Goal: Task Accomplishment & Management: Manage account settings

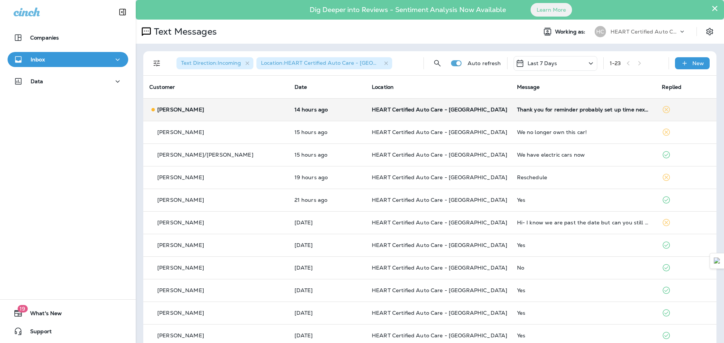
click at [570, 114] on td "Thank you for reminder probably set up time next week, appreciate" at bounding box center [583, 109] width 145 height 23
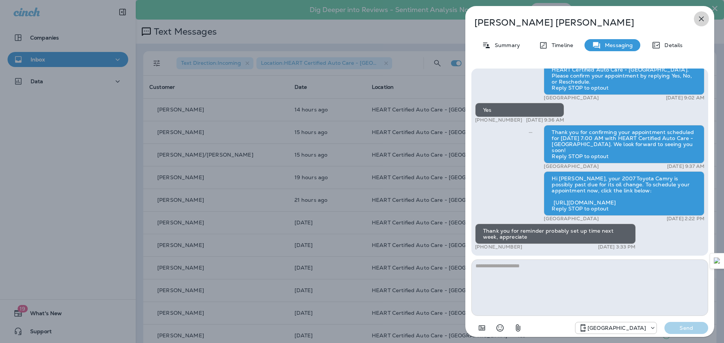
click at [702, 20] on icon "button" at bounding box center [701, 19] width 5 height 5
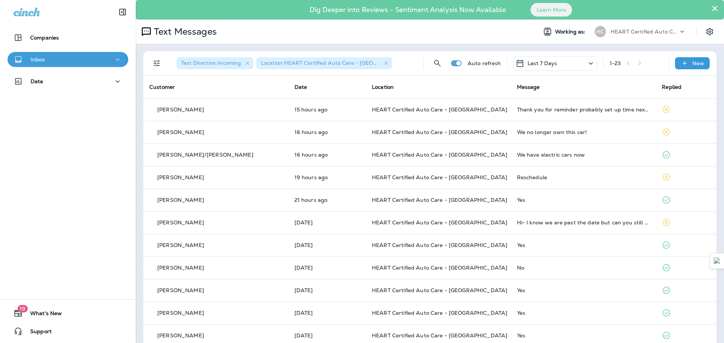
click at [63, 58] on div "Inbox" at bounding box center [68, 59] width 109 height 9
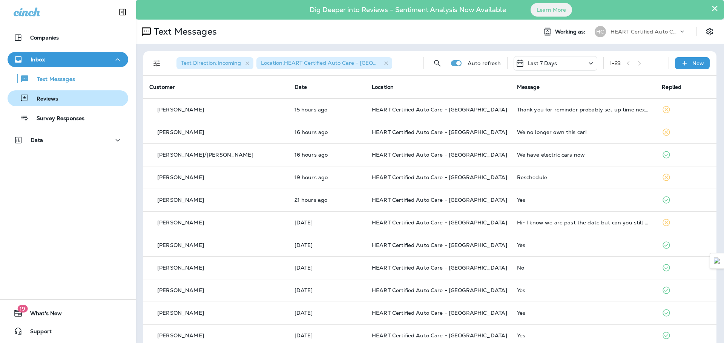
click at [52, 98] on p "Reviews" at bounding box center [43, 99] width 29 height 7
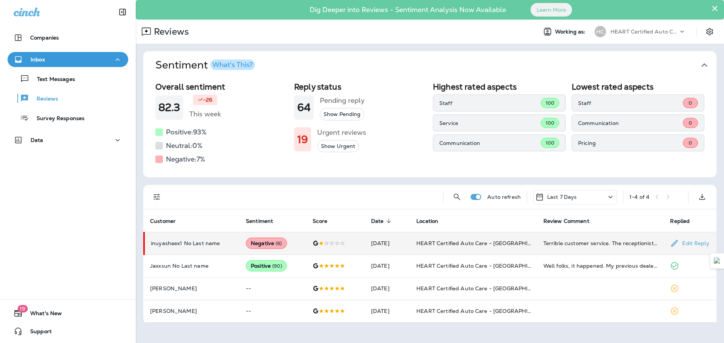
click at [217, 244] on p "inuyashaex1 No Last name" at bounding box center [192, 244] width 83 height 6
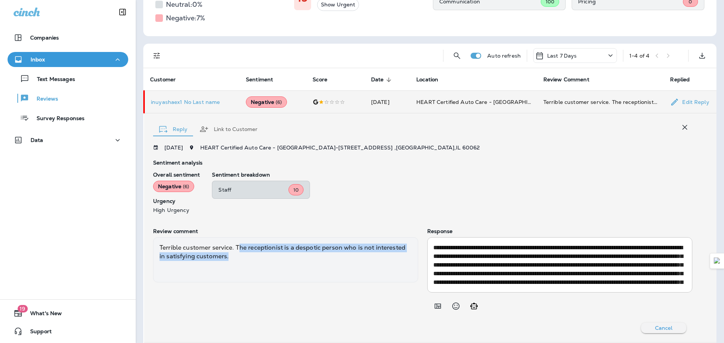
drag, startPoint x: 240, startPoint y: 248, endPoint x: 276, endPoint y: 254, distance: 36.7
click at [276, 254] on div "Terrible customer service. The receptionist is a despotic person who is not int…" at bounding box center [285, 260] width 265 height 45
drag, startPoint x: 272, startPoint y: 250, endPoint x: 293, endPoint y: 258, distance: 22.1
click at [293, 258] on div "Terrible customer service. The receptionist is a despotic person who is not int…" at bounding box center [285, 260] width 265 height 45
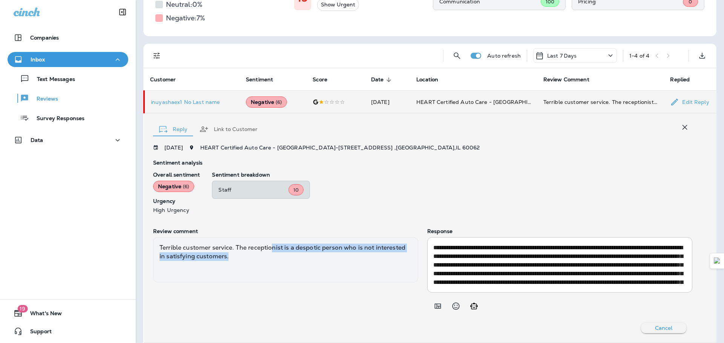
click at [293, 258] on div "Terrible customer service. The receptionist is a despotic person who is not int…" at bounding box center [285, 260] width 265 height 45
drag, startPoint x: 289, startPoint y: 258, endPoint x: 171, endPoint y: 243, distance: 119.3
click at [171, 243] on div "Terrible customer service. The receptionist is a despotic person who is not int…" at bounding box center [285, 260] width 265 height 45
click at [170, 243] on div "Terrible customer service. The receptionist is a despotic person who is not int…" at bounding box center [285, 260] width 265 height 45
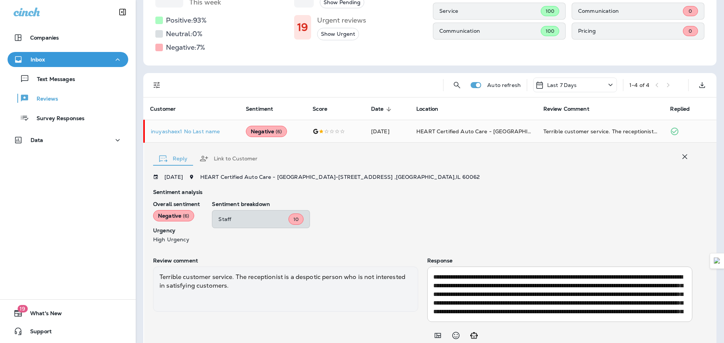
scroll to position [113, 0]
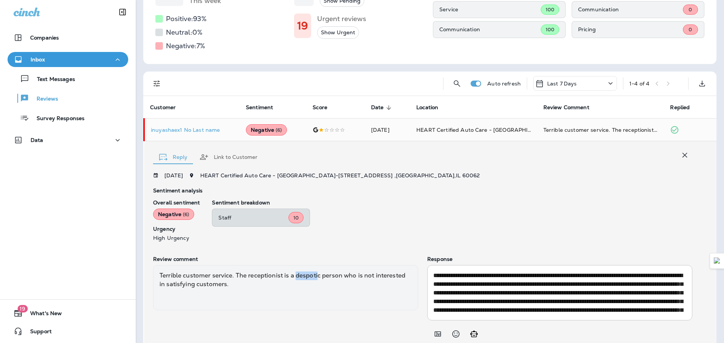
drag, startPoint x: 296, startPoint y: 276, endPoint x: 318, endPoint y: 279, distance: 21.7
click at [318, 279] on div "Terrible customer service. The receptionist is a despotic person who is not int…" at bounding box center [285, 287] width 265 height 45
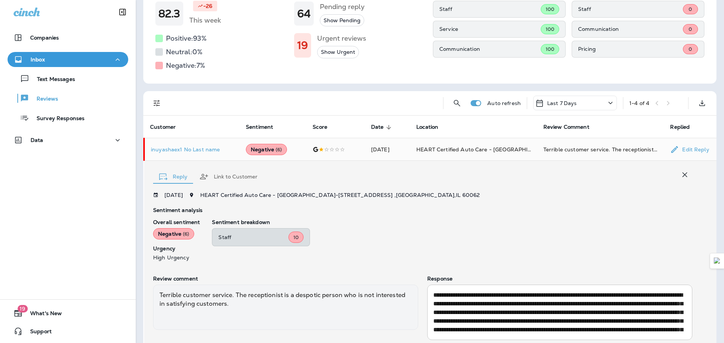
scroll to position [75, 0]
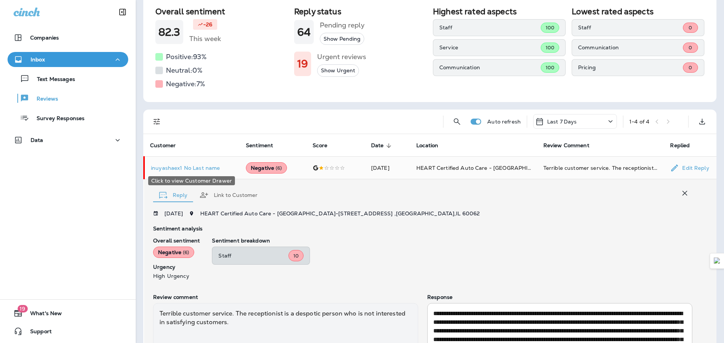
click at [199, 169] on p "inuyashaex1 No Last name" at bounding box center [192, 168] width 83 height 6
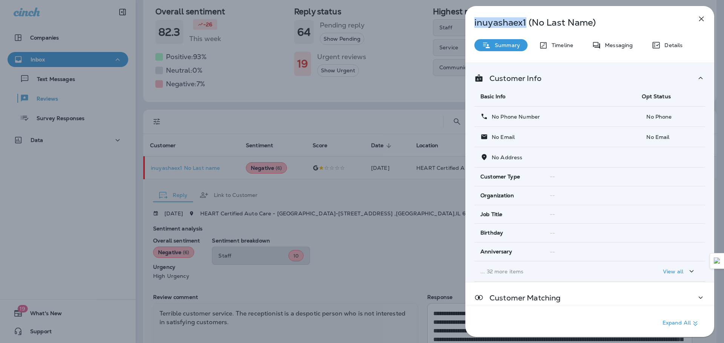
drag, startPoint x: 525, startPoint y: 23, endPoint x: 474, endPoint y: 23, distance: 51.3
click at [474, 23] on div "inuyashaex1 (No Last Name)" at bounding box center [577, 22] width 224 height 11
copy p "inuyashaex1"
click at [700, 16] on icon "button" at bounding box center [701, 18] width 9 height 9
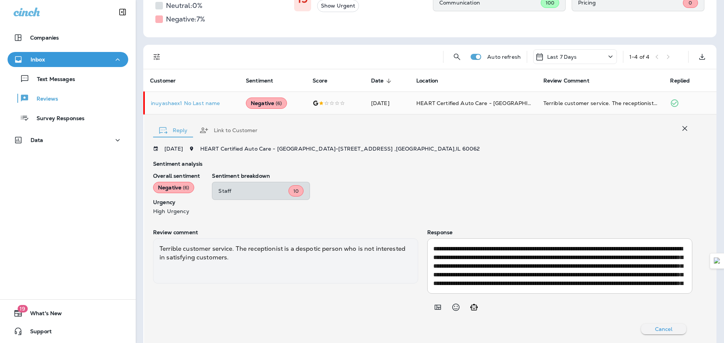
scroll to position [150, 0]
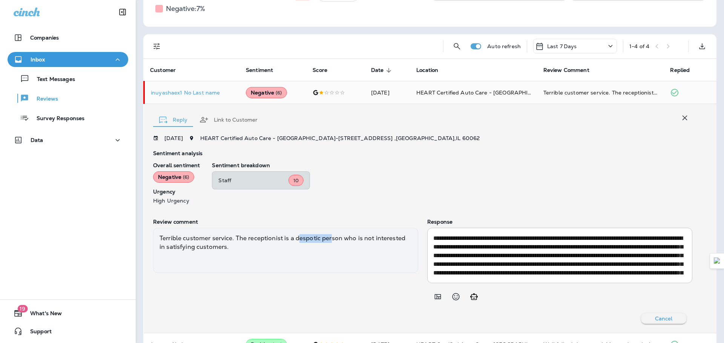
drag, startPoint x: 300, startPoint y: 238, endPoint x: 333, endPoint y: 237, distance: 32.4
click at [333, 237] on div "Terrible customer service. The receptionist is a despotic person who is not int…" at bounding box center [285, 250] width 265 height 45
drag, startPoint x: 336, startPoint y: 239, endPoint x: 379, endPoint y: 244, distance: 42.5
click at [379, 244] on div "Terrible customer service. The receptionist is a despotic person who is not int…" at bounding box center [285, 250] width 265 height 45
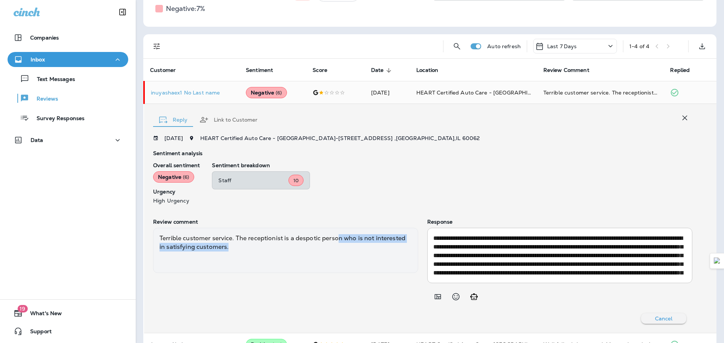
click at [379, 244] on div "Terrible customer service. The receptionist is a despotic person who is not int…" at bounding box center [285, 250] width 265 height 45
drag, startPoint x: 238, startPoint y: 256, endPoint x: 161, endPoint y: 241, distance: 78.4
click at [161, 241] on div "Terrible customer service. The receptionist is a despotic person who is not int…" at bounding box center [285, 250] width 265 height 45
drag, startPoint x: 169, startPoint y: 241, endPoint x: 229, endPoint y: 249, distance: 60.1
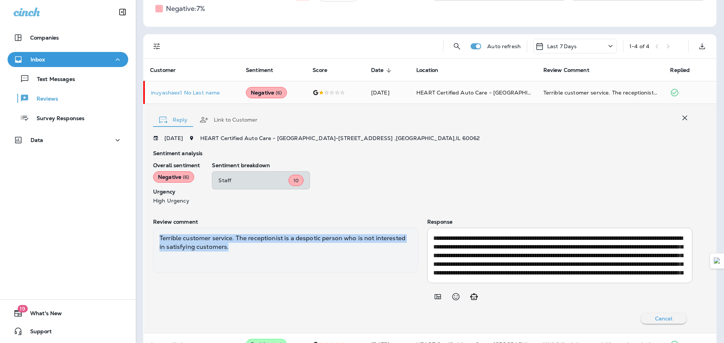
click at [229, 249] on div "Terrible customer service. The receptionist is a despotic person who is not int…" at bounding box center [285, 250] width 265 height 45
click at [230, 249] on div "Terrible customer service. The receptionist is a despotic person who is not int…" at bounding box center [285, 250] width 265 height 45
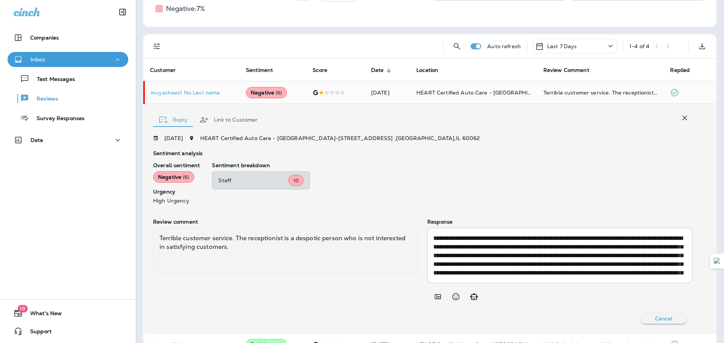
click at [61, 55] on div "Inbox" at bounding box center [68, 59] width 109 height 9
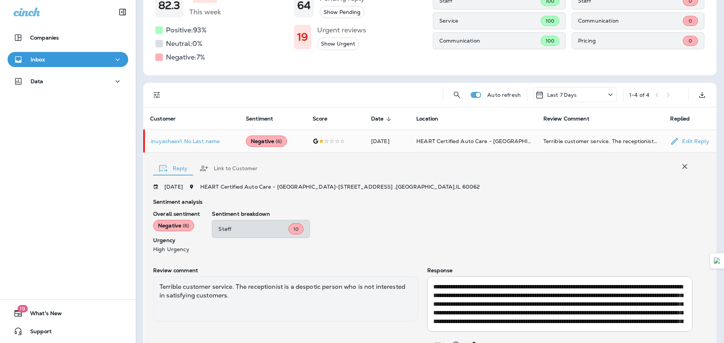
scroll to position [0, 0]
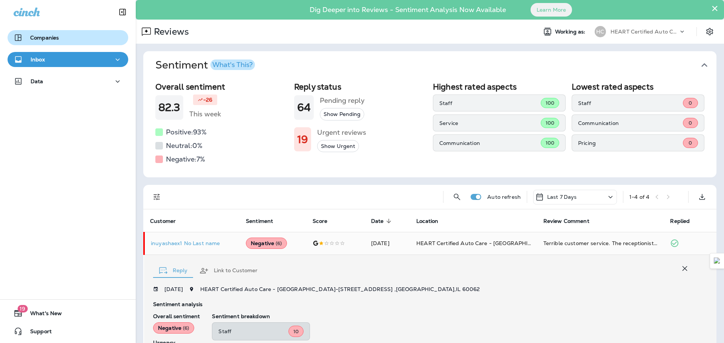
click at [53, 40] on p "Companies" at bounding box center [44, 38] width 29 height 6
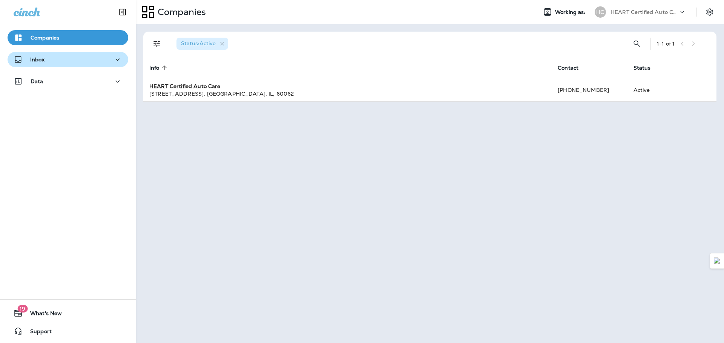
click at [57, 58] on div "Inbox" at bounding box center [68, 59] width 109 height 9
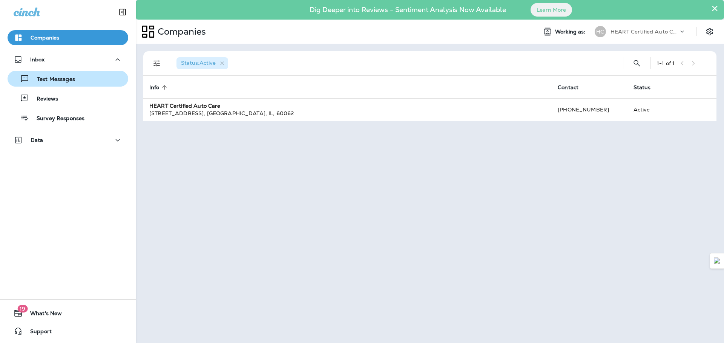
click at [62, 78] on p "Text Messages" at bounding box center [52, 79] width 46 height 7
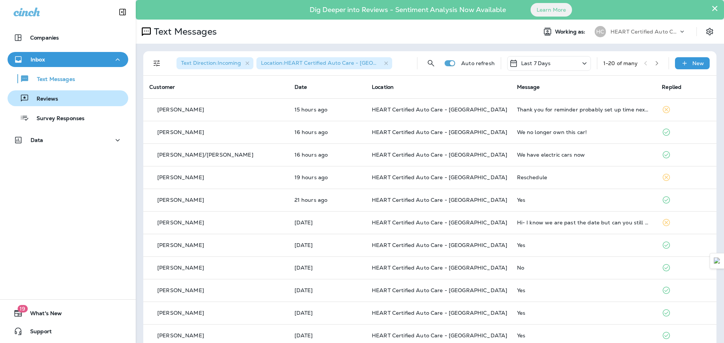
click at [66, 104] on div "Reviews" at bounding box center [68, 98] width 115 height 11
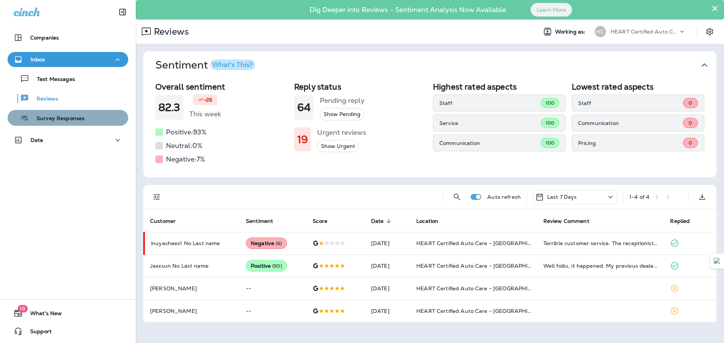
click at [69, 118] on p "Survey Responses" at bounding box center [56, 118] width 55 height 7
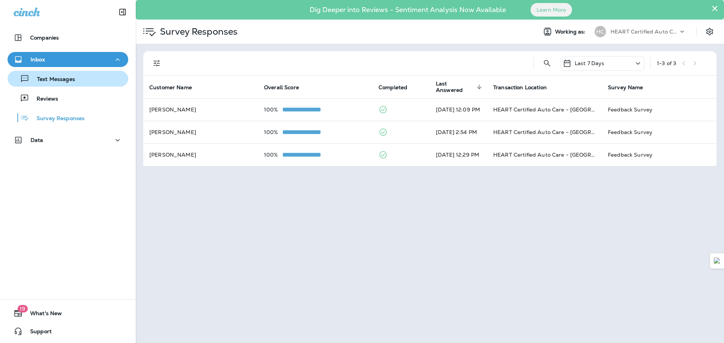
click at [67, 80] on p "Text Messages" at bounding box center [52, 79] width 46 height 7
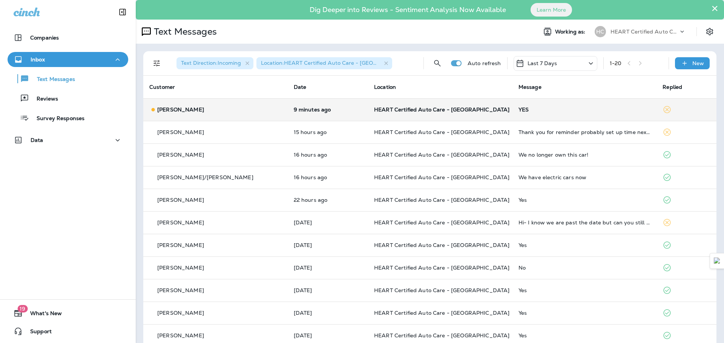
click at [237, 106] on div "[PERSON_NAME]" at bounding box center [215, 110] width 132 height 8
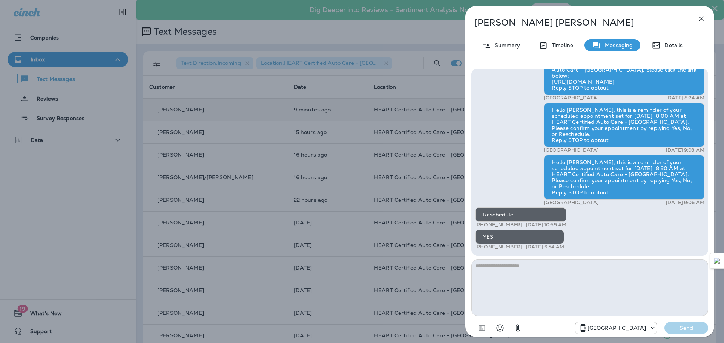
click at [700, 14] on icon "button" at bounding box center [701, 18] width 9 height 9
